Goal: Task Accomplishment & Management: Complete application form

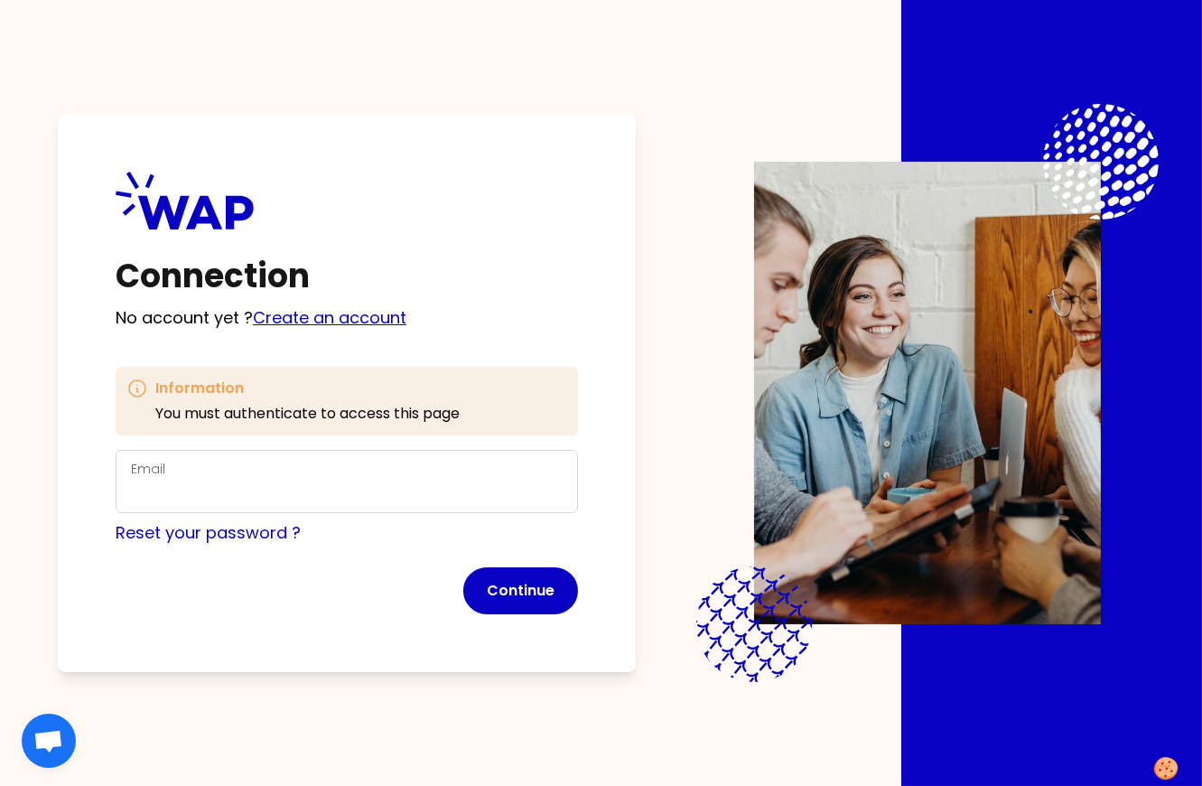
drag, startPoint x: 396, startPoint y: 341, endPoint x: 378, endPoint y: 328, distance: 22.6
click at [396, 341] on div "Connection No account yet ? Create an account Information You must authenticate…" at bounding box center [347, 393] width 578 height 558
click at [375, 318] on link "Create an account" at bounding box center [330, 317] width 154 height 23
